Goal: Task Accomplishment & Management: Manage account settings

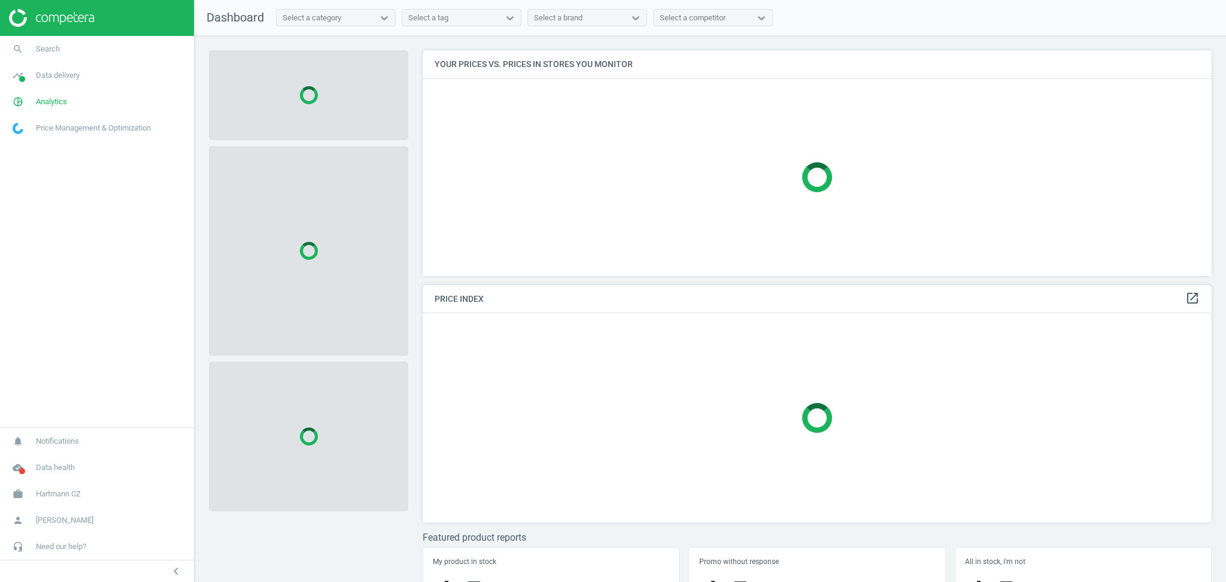
scroll to position [250, 801]
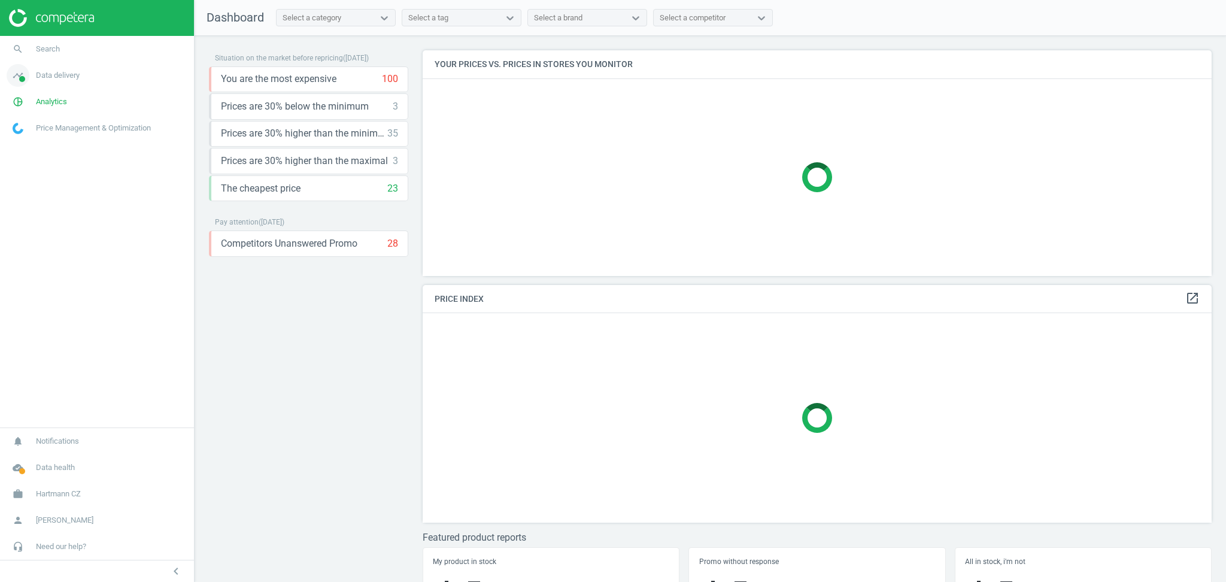
click at [56, 76] on span "Data delivery" at bounding box center [58, 75] width 44 height 11
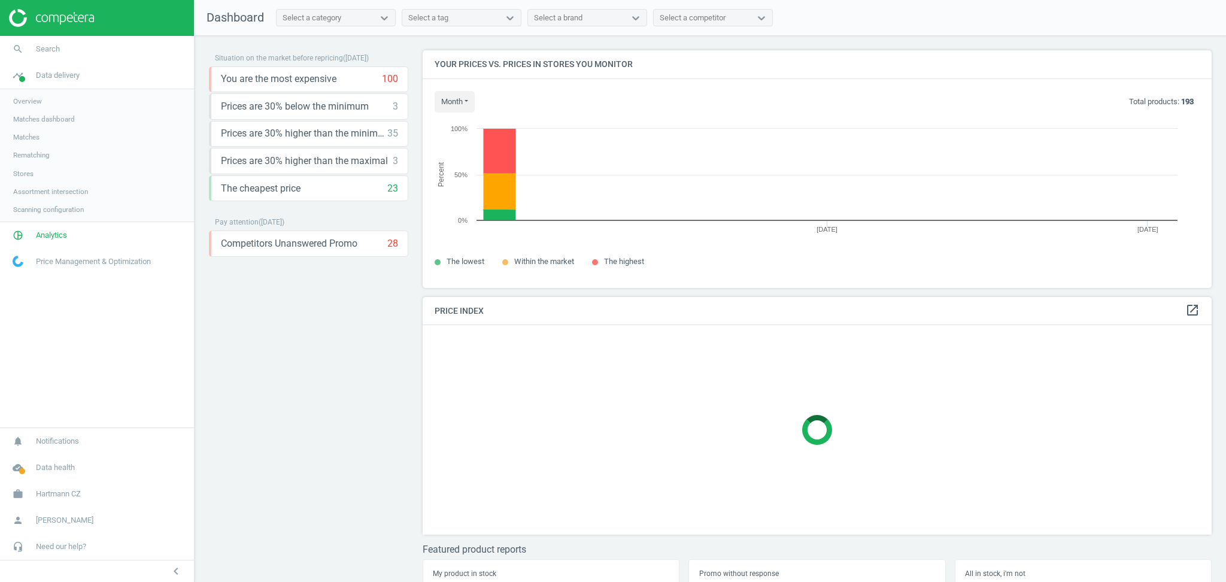
click at [40, 171] on link "Stores" at bounding box center [97, 174] width 194 height 18
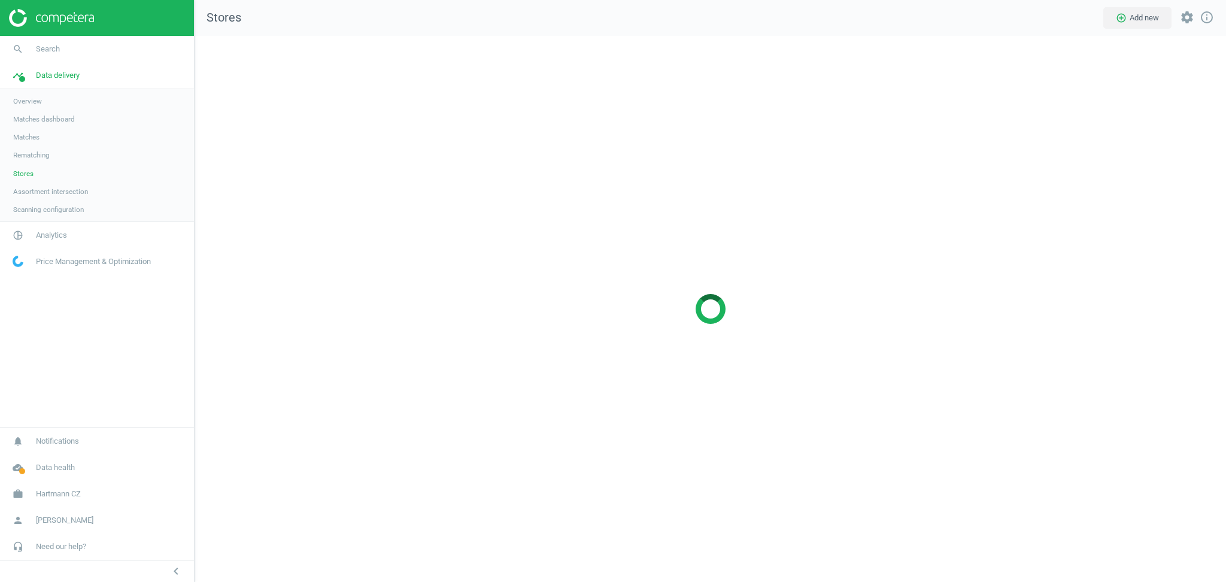
scroll to position [571, 1056]
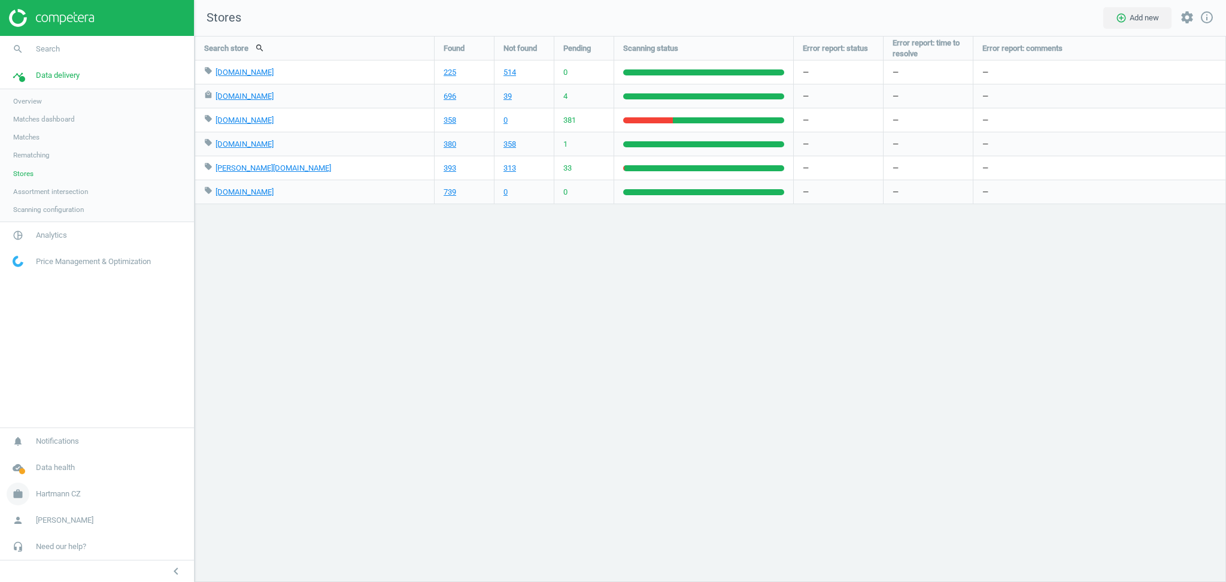
click at [61, 495] on span "Hartmann CZ" at bounding box center [58, 494] width 45 height 11
click at [44, 456] on span "Switch campaign" at bounding box center [39, 459] width 53 height 10
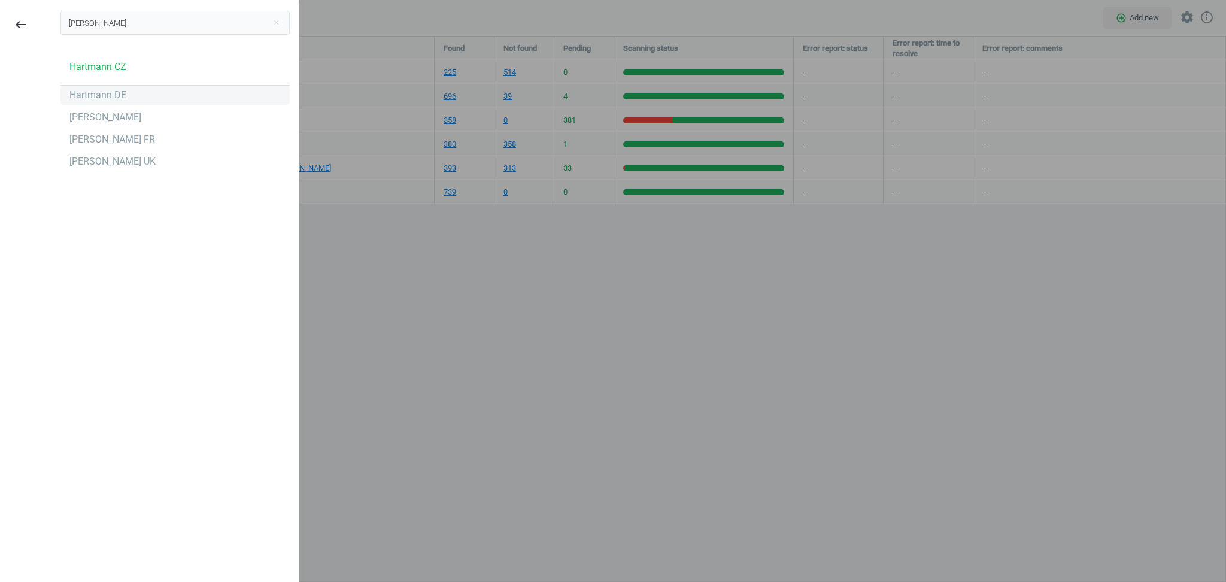
type input "hart"
click at [108, 103] on div "Hartmann DE" at bounding box center [174, 95] width 229 height 19
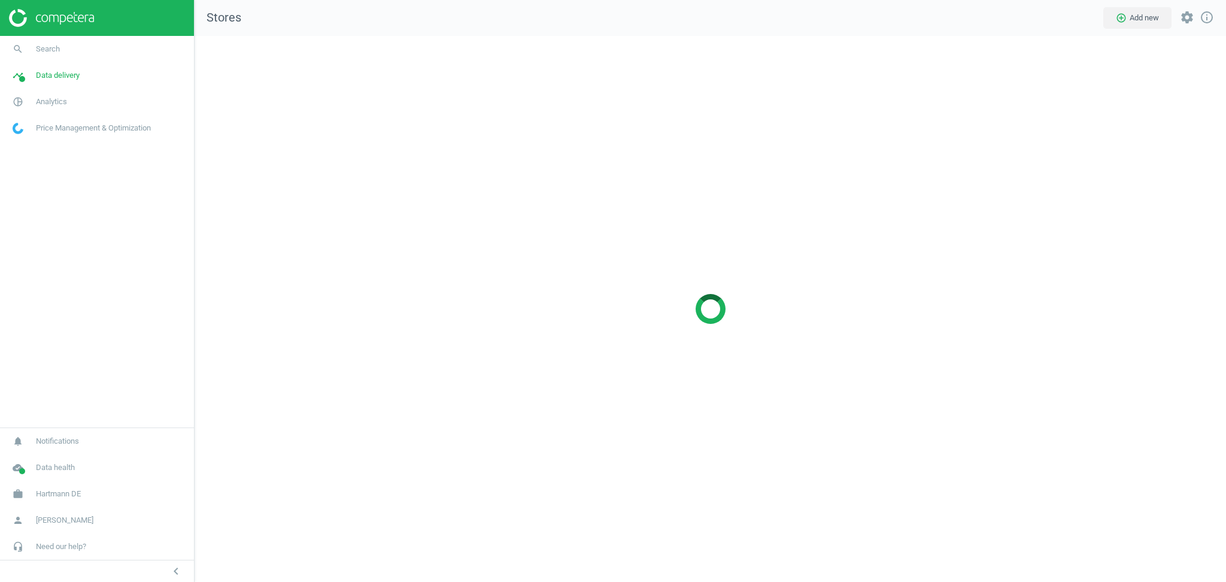
scroll to position [571, 1056]
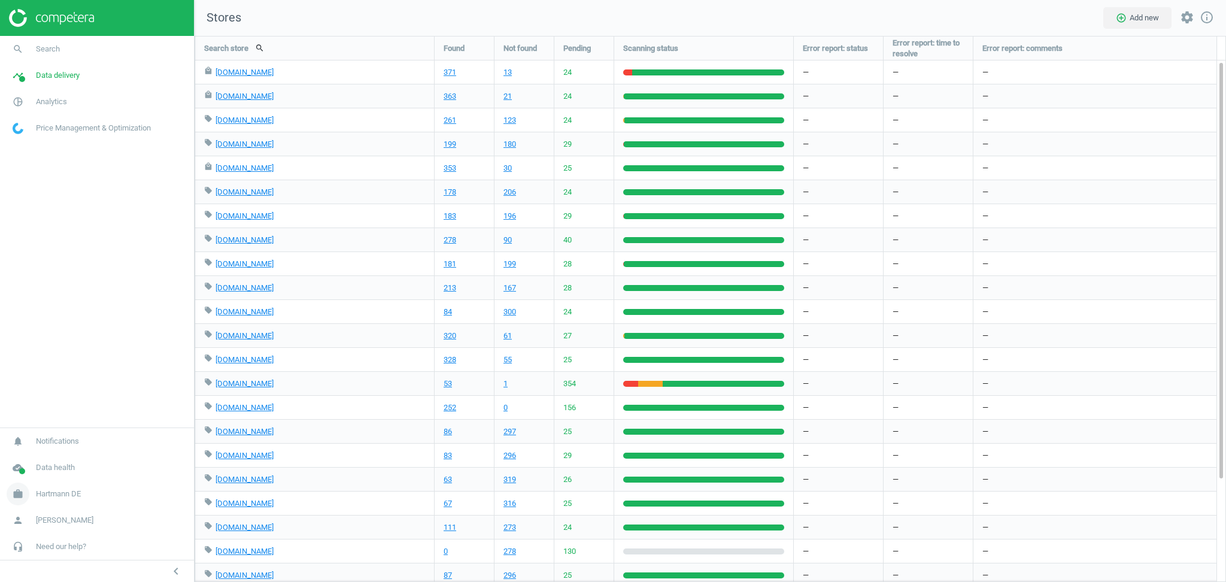
click at [83, 496] on link "work Hartmann DE" at bounding box center [97, 494] width 194 height 26
click at [41, 458] on span "Switch campaign" at bounding box center [39, 459] width 53 height 10
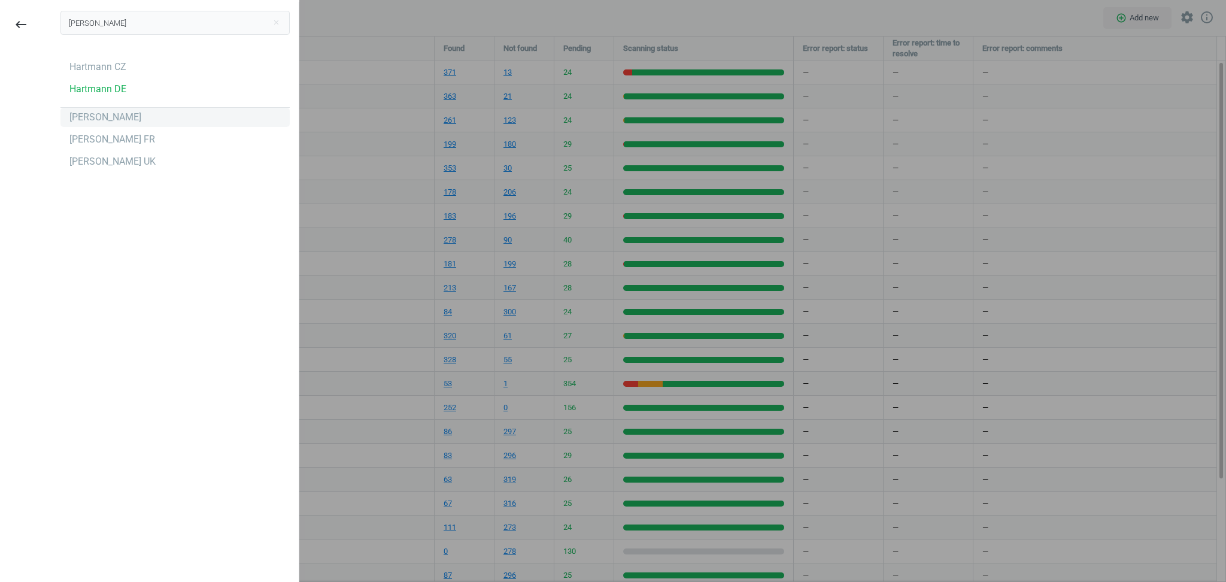
type input "[PERSON_NAME]"
click at [111, 120] on div "Hartmann ES" at bounding box center [105, 117] width 72 height 13
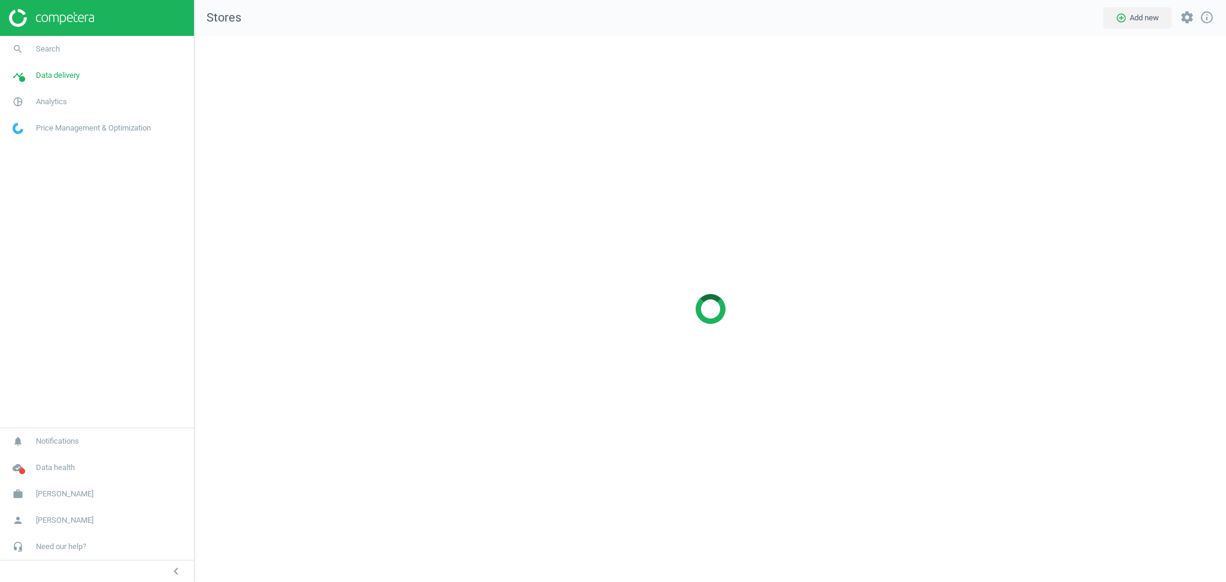
scroll to position [571, 1056]
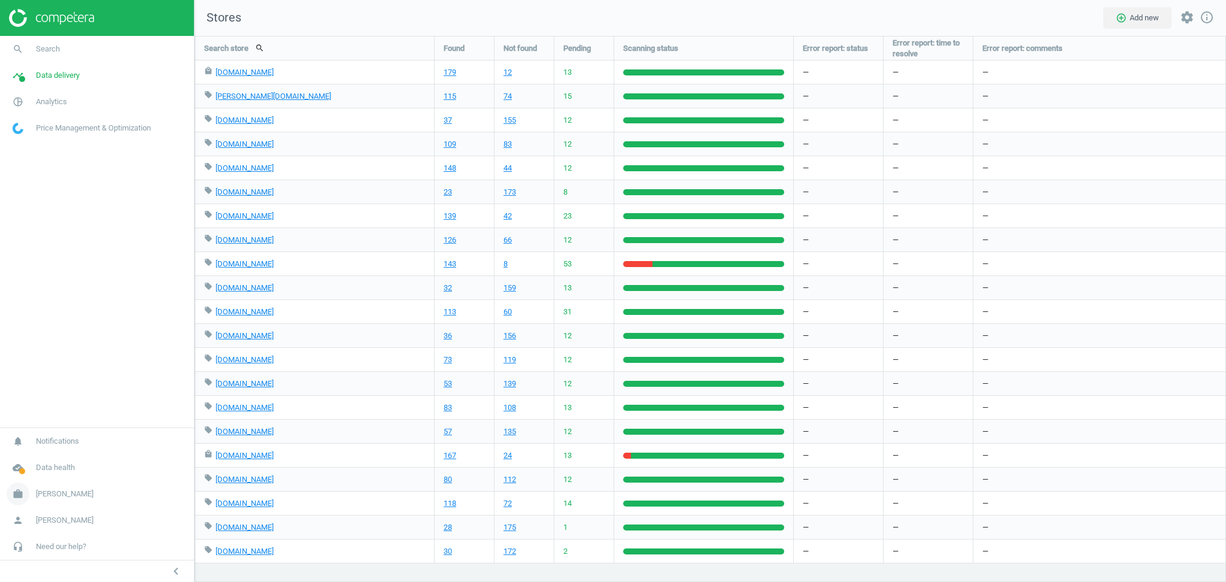
click at [71, 493] on span "[PERSON_NAME]" at bounding box center [64, 494] width 57 height 11
click at [36, 460] on span "Switch campaign" at bounding box center [39, 459] width 53 height 10
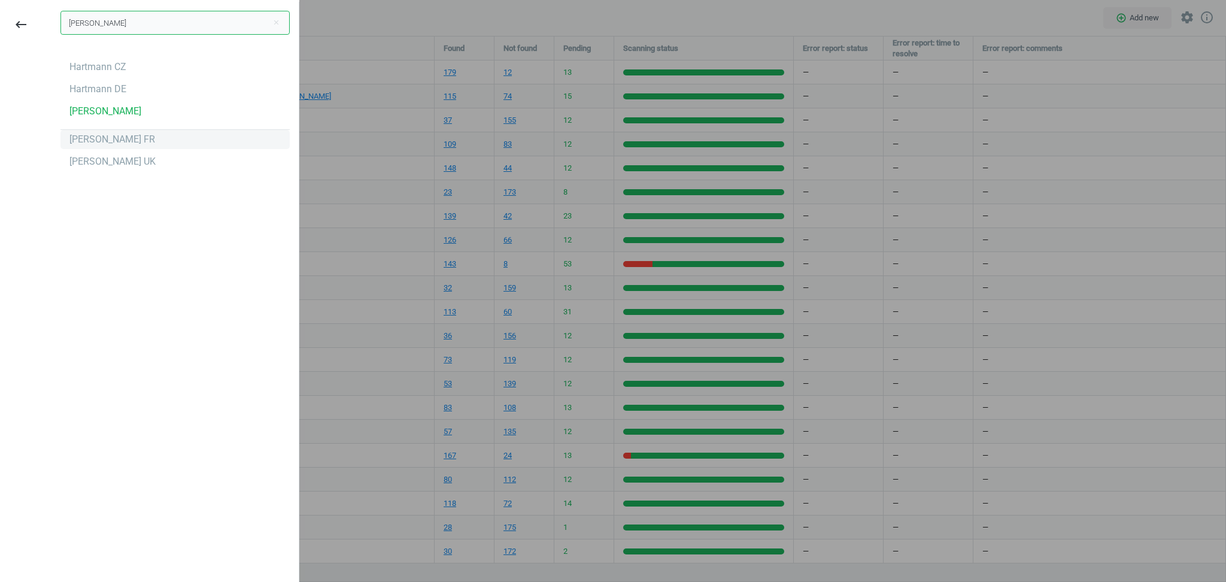
type input "[PERSON_NAME]"
click at [104, 140] on div "Hartmann FR" at bounding box center [112, 139] width 86 height 13
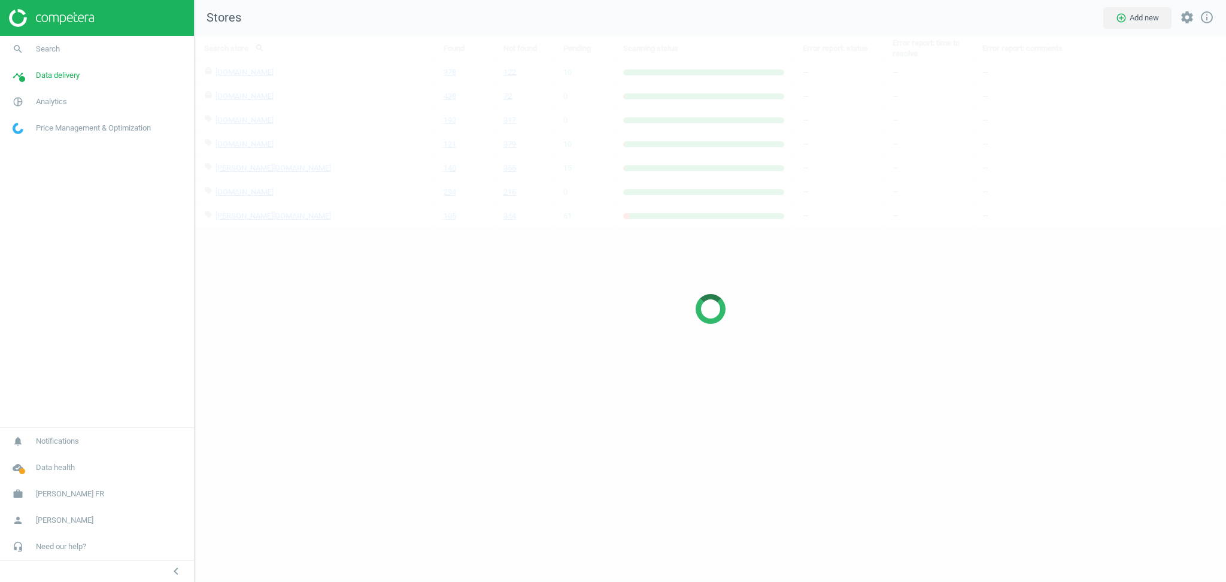
scroll to position [571, 1056]
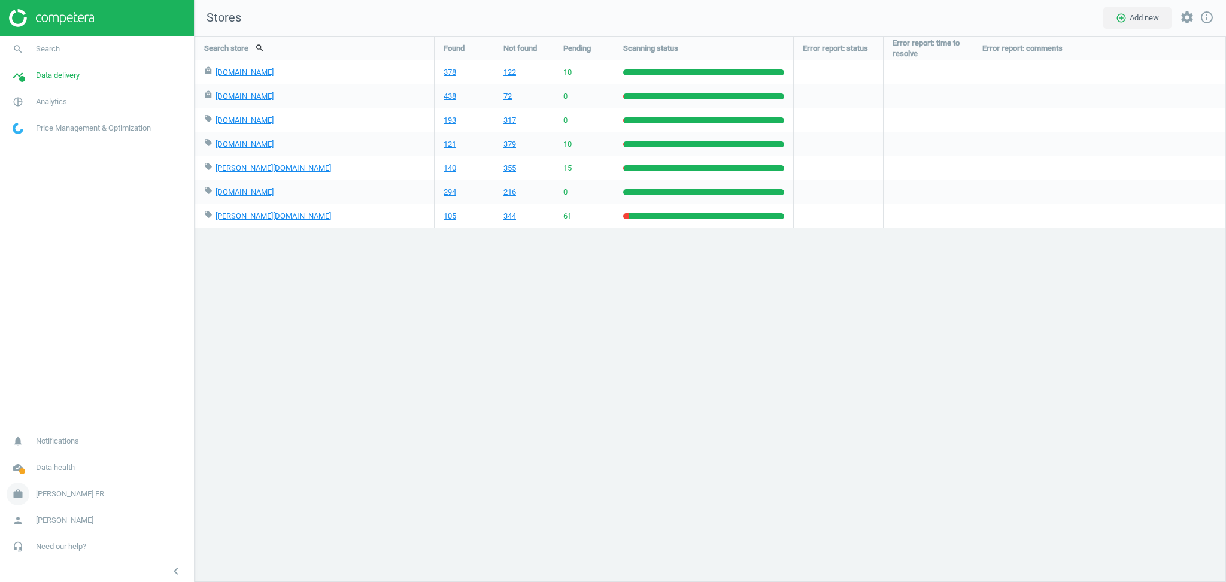
click at [71, 494] on span "[PERSON_NAME] FR" at bounding box center [70, 494] width 68 height 11
click at [40, 461] on span "Switch campaign" at bounding box center [39, 459] width 53 height 10
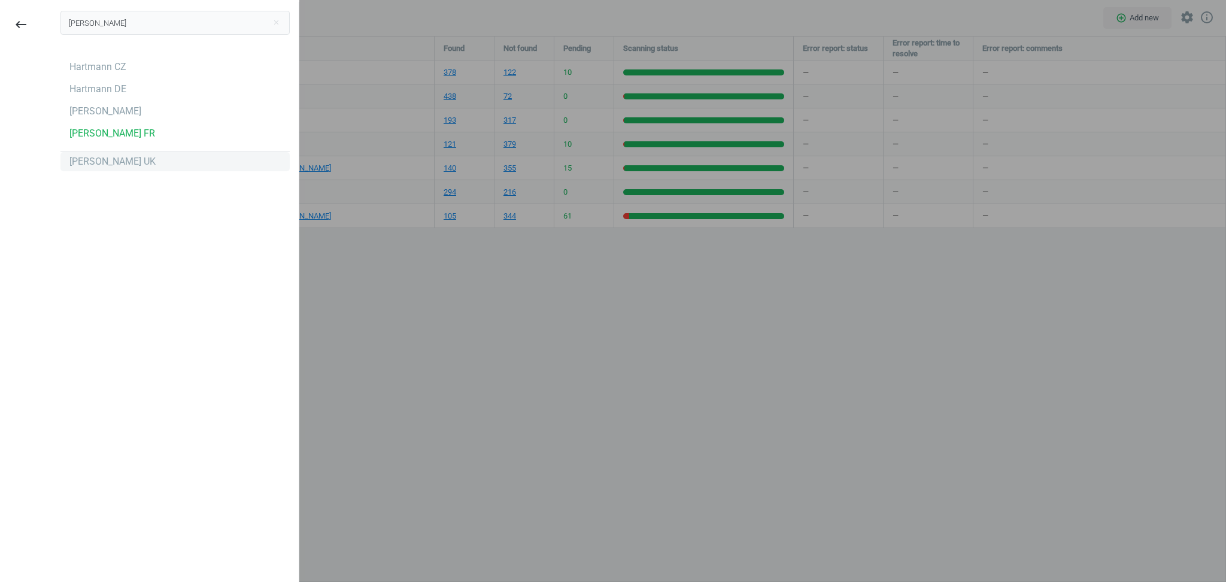
type input "[PERSON_NAME]"
click at [111, 162] on div "[PERSON_NAME] UK" at bounding box center [112, 161] width 86 height 13
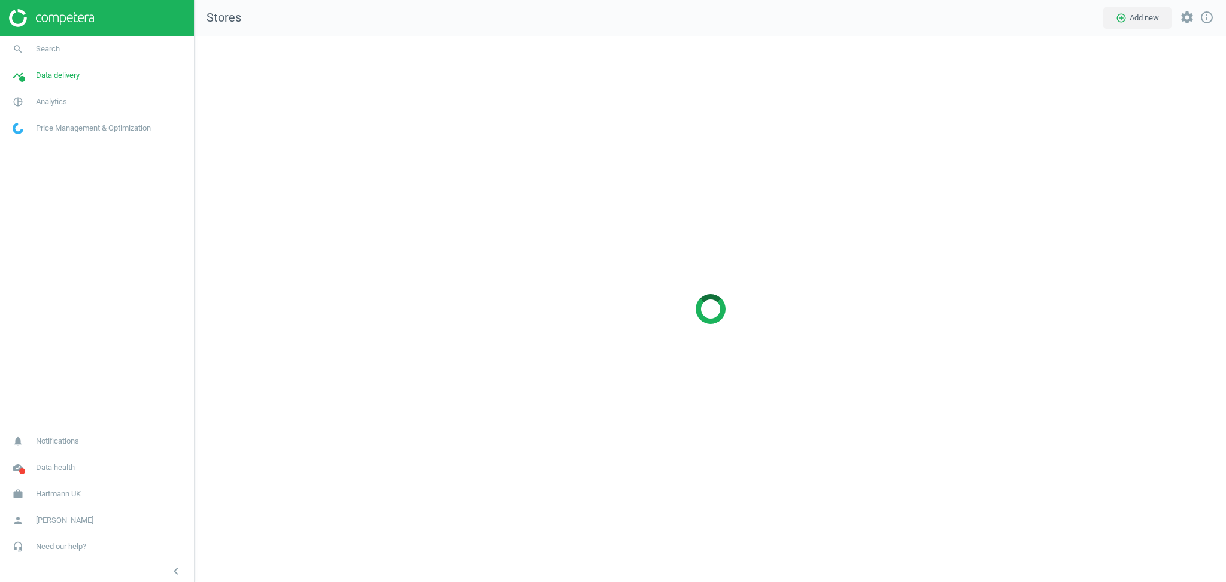
scroll to position [571, 1056]
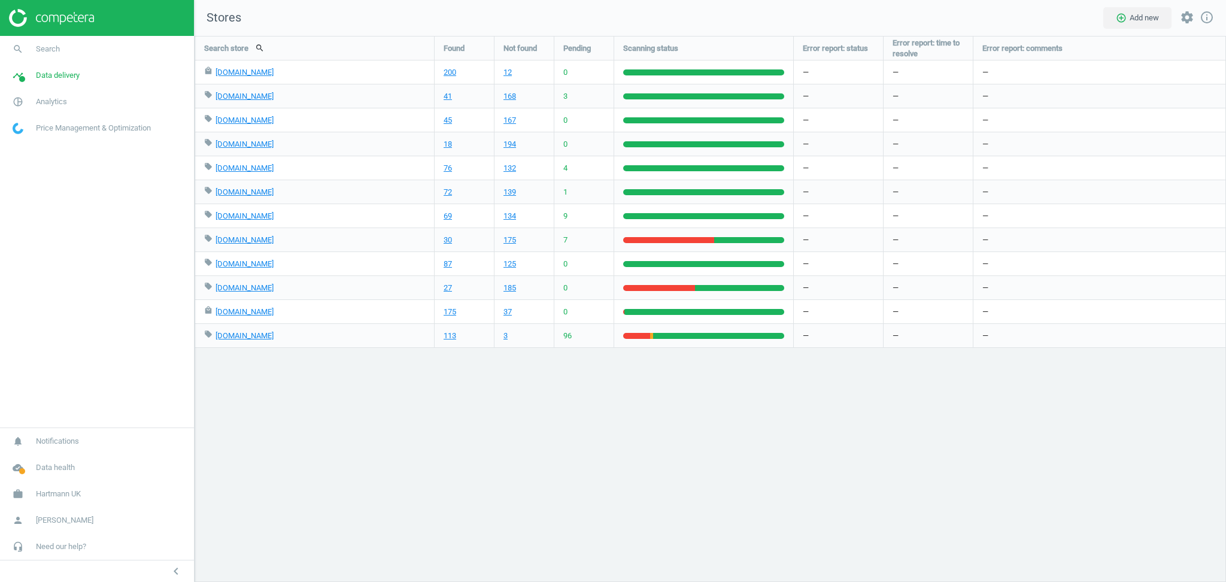
click at [368, 508] on div "Search store search Found Not found Pending Scanning status Error report: statu…" at bounding box center [711, 309] width 1032 height 546
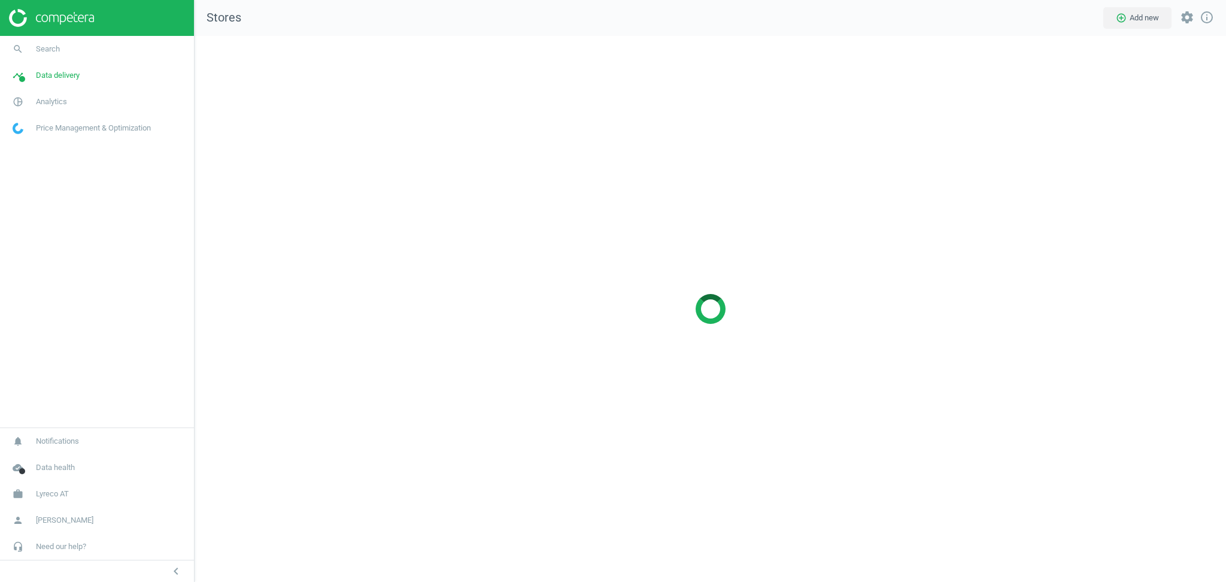
scroll to position [571, 1056]
